Goal: Information Seeking & Learning: Check status

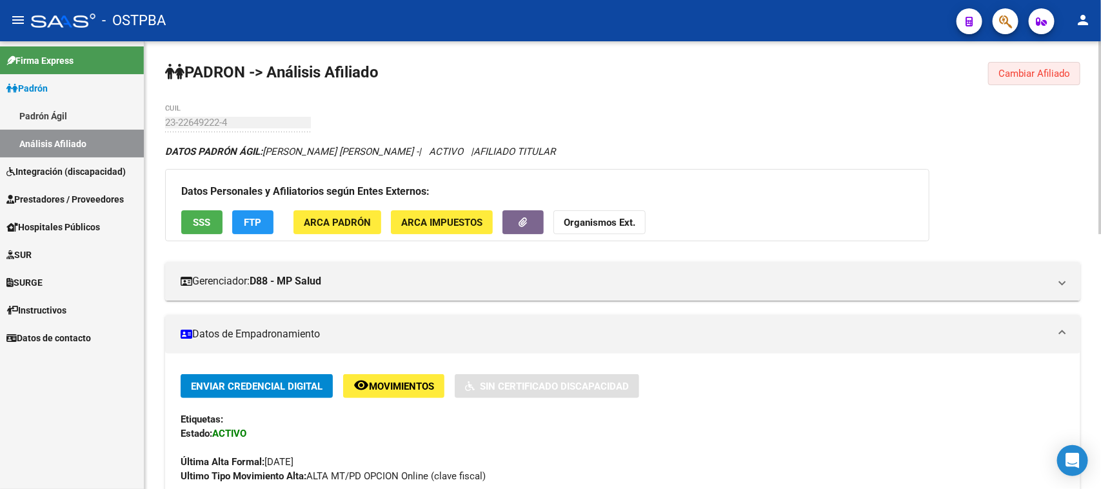
click at [1033, 69] on span "Cambiar Afiliado" at bounding box center [1035, 74] width 72 height 12
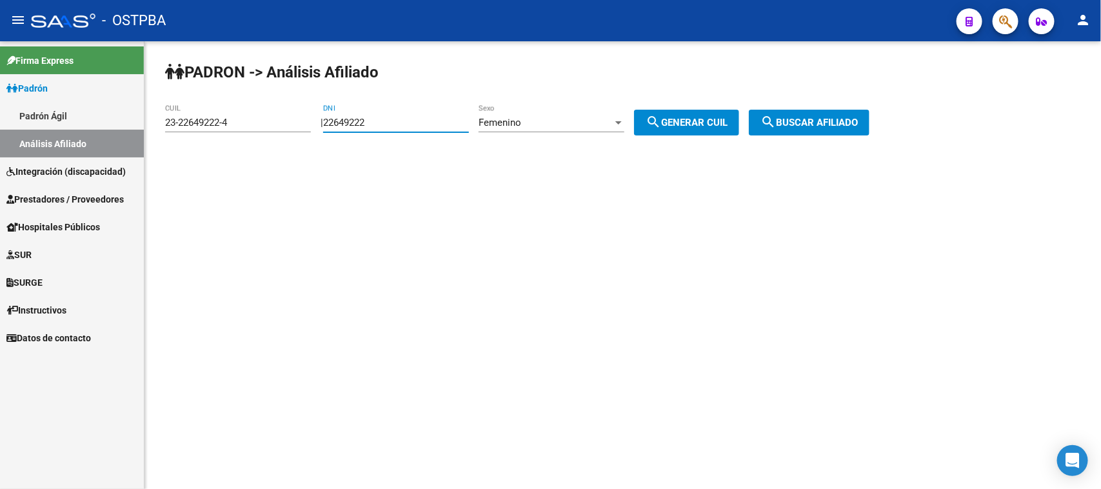
drag, startPoint x: 417, startPoint y: 126, endPoint x: 307, endPoint y: 121, distance: 109.8
click at [307, 121] on app-analisis-afiliado "PADRON -> Análisis Afiliado 23-22649222-4 CUIL | 22649222 DNI Femenino Sexo sea…" at bounding box center [522, 123] width 714 height 12
paste input "70307323"
type input "70307323"
click at [728, 117] on span "search Generar CUIL" at bounding box center [687, 123] width 82 height 12
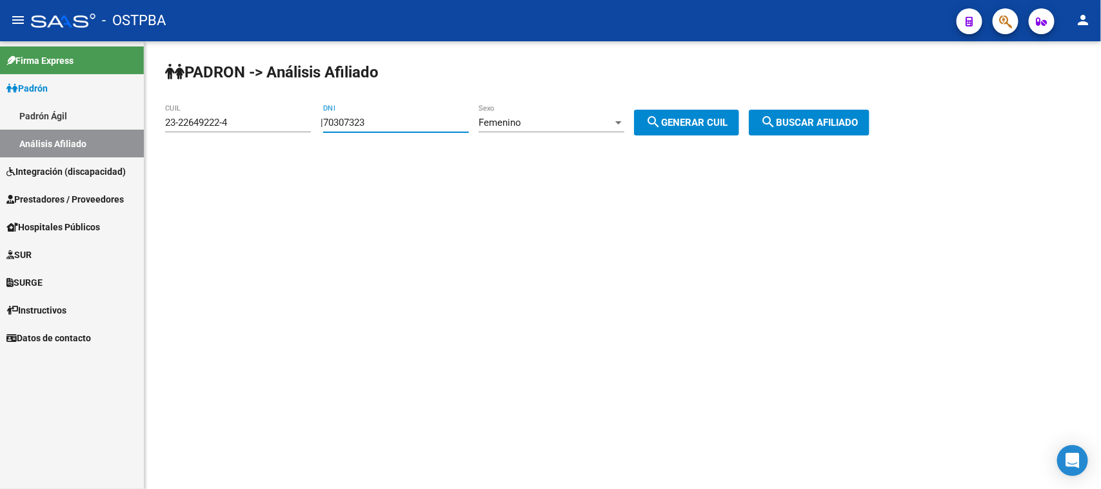
type input "27-70307323-4"
click at [819, 115] on button "search Buscar afiliado" at bounding box center [809, 123] width 121 height 26
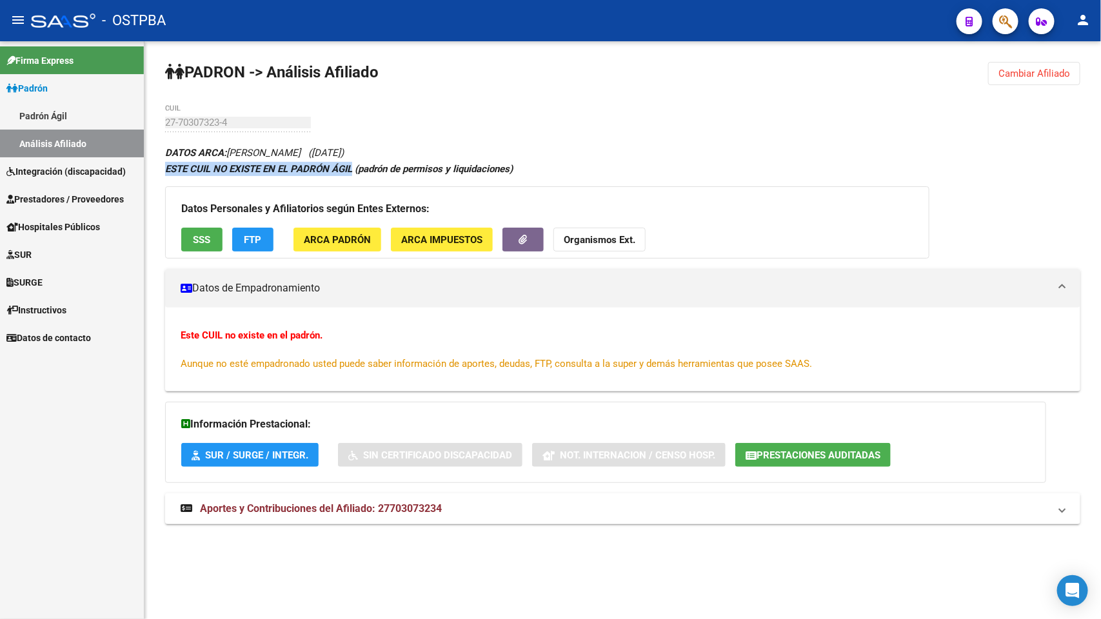
drag, startPoint x: 166, startPoint y: 165, endPoint x: 350, endPoint y: 165, distance: 184.5
click at [350, 165] on strong "ESTE CUIL NO EXISTE EN EL PADRÓN ÁGIL (padrón de permisos y liquidaciones)" at bounding box center [339, 169] width 348 height 12
drag, startPoint x: 166, startPoint y: 148, endPoint x: 355, endPoint y: 166, distance: 189.2
click at [355, 166] on div "DATOS ARCA: [PERSON_NAME] ([DATE]) ESTE CUIL NO EXISTE EN EL PADRÓN ÁGIL (padró…" at bounding box center [622, 342] width 915 height 394
copy div "DATOS ARCA: [PERSON_NAME] ([DATE]) ESTE CUIL NO EXISTE EN EL PADRÓN ÁGIL"
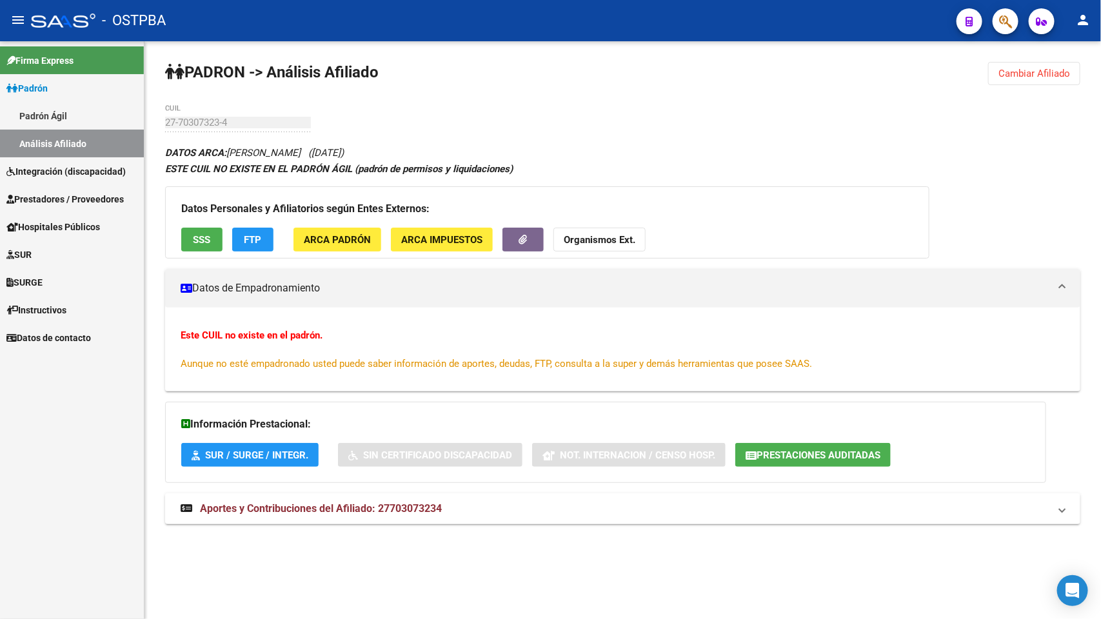
click at [560, 46] on div "PADRON -> Análisis Afiliado Cambiar Afiliado 27-70307323-4 CUIL DATOS ARCA: [PE…" at bounding box center [623, 305] width 957 height 528
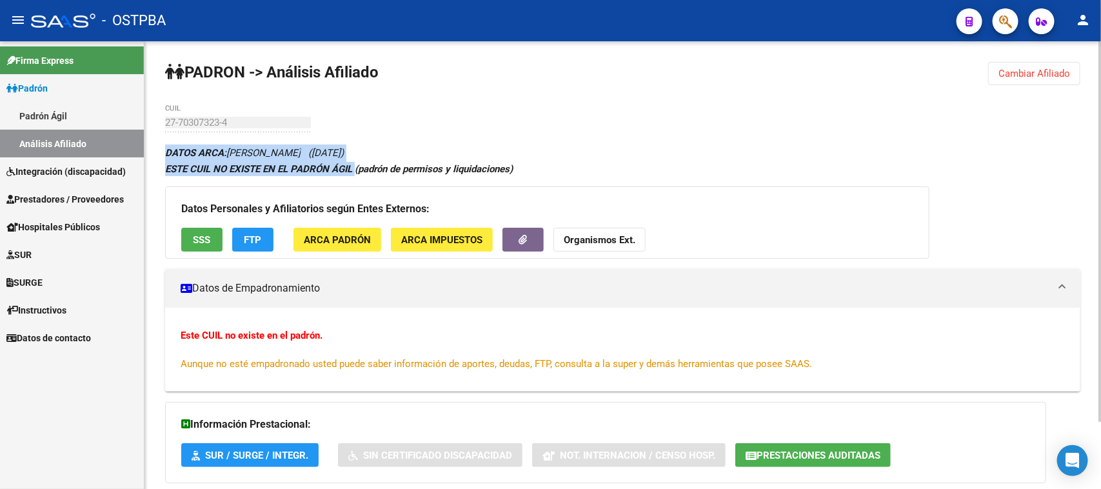
drag, startPoint x: 166, startPoint y: 152, endPoint x: 355, endPoint y: 169, distance: 189.8
click at [355, 169] on div "DATOS ARCA: [PERSON_NAME] ([DATE]) ESTE CUIL NO EXISTE EN EL PADRÓN ÁGIL (padró…" at bounding box center [622, 342] width 915 height 394
copy div "DATOS ARCA: [PERSON_NAME] ([DATE]) ESTE CUIL NO EXISTE EN EL PADRÓN ÁGIL"
